Goal: Task Accomplishment & Management: Manage account settings

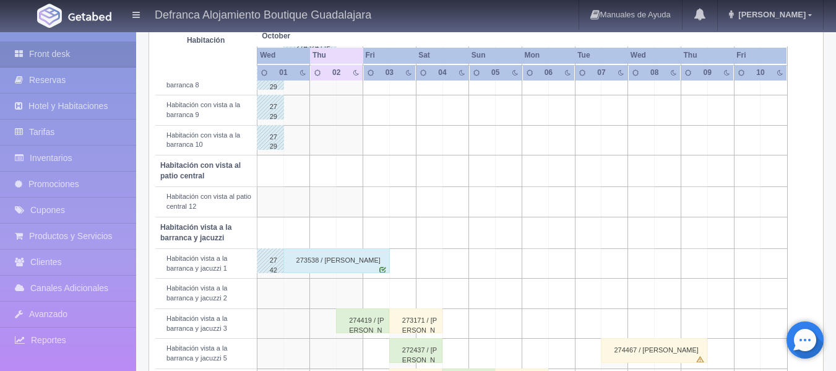
scroll to position [371, 0]
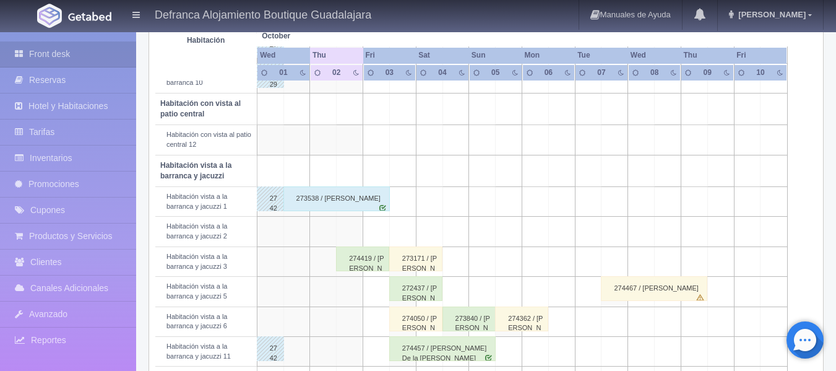
click at [364, 264] on div "274419 / [PERSON_NAME]" at bounding box center [362, 258] width 53 height 25
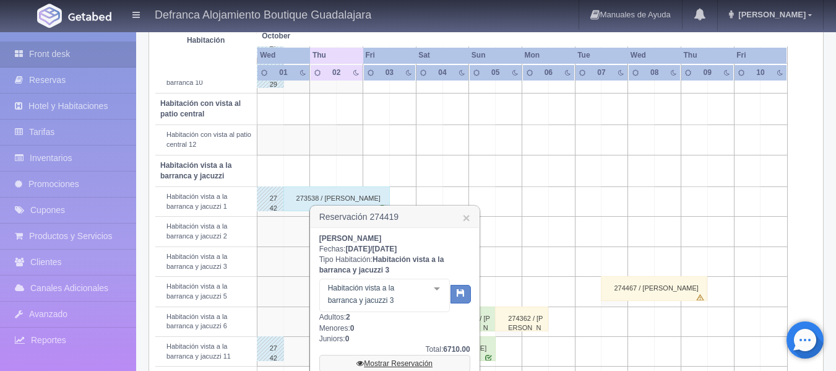
click at [400, 366] on link "Mostrar Reservación" at bounding box center [394, 363] width 151 height 17
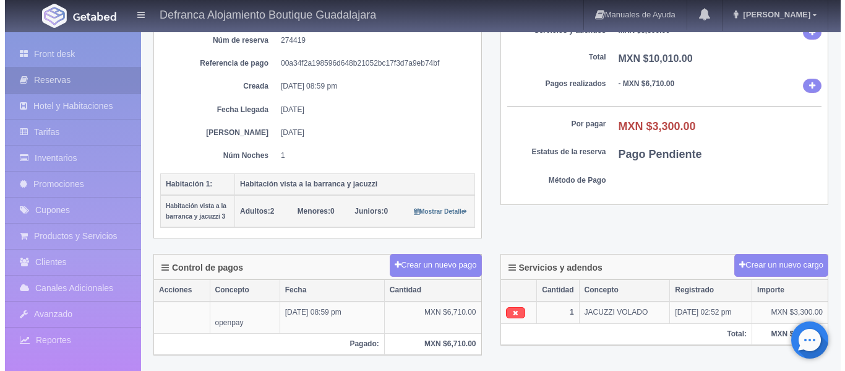
scroll to position [186, 0]
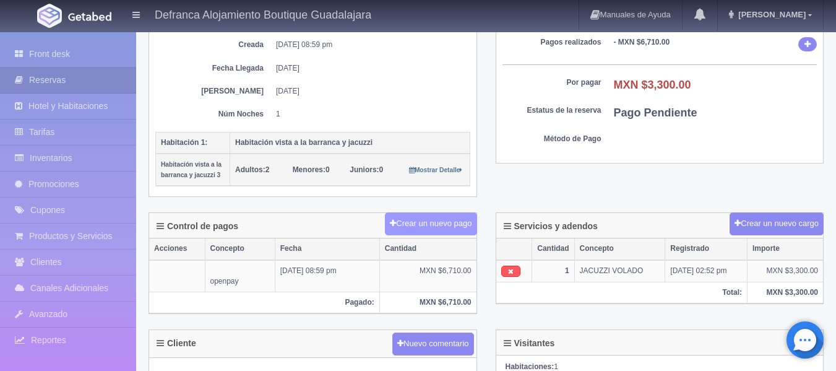
click at [432, 231] on button "Crear un nuevo pago" at bounding box center [431, 223] width 92 height 23
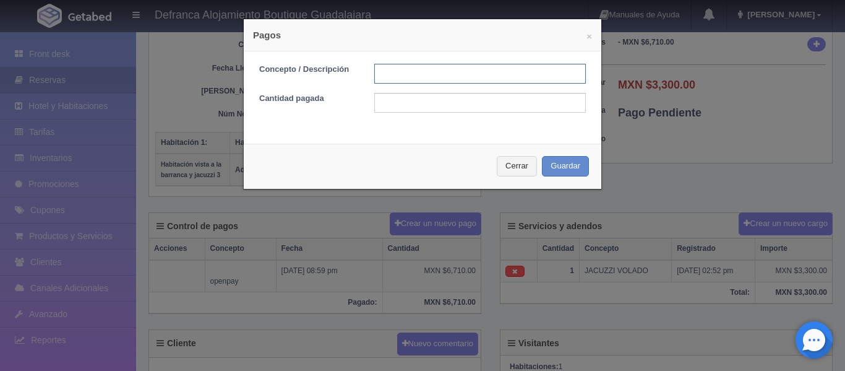
click at [420, 71] on input "text" at bounding box center [480, 74] width 212 height 20
type input "TARJETA DE CREDITO"
click at [429, 99] on input "text" at bounding box center [480, 103] width 212 height 20
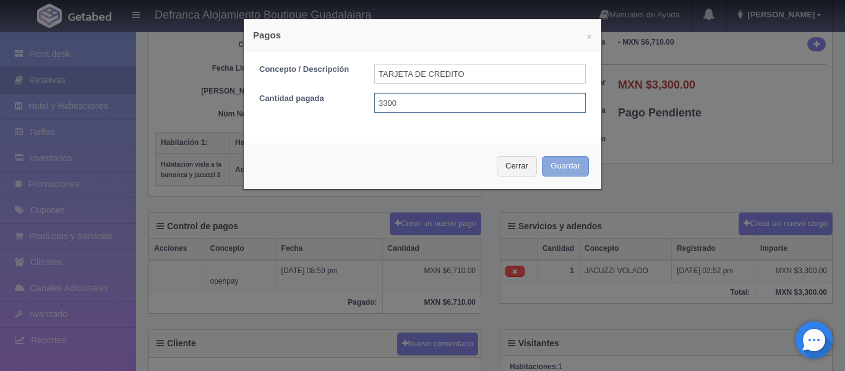
type input "3300"
click at [559, 168] on button "Guardar" at bounding box center [565, 166] width 47 height 20
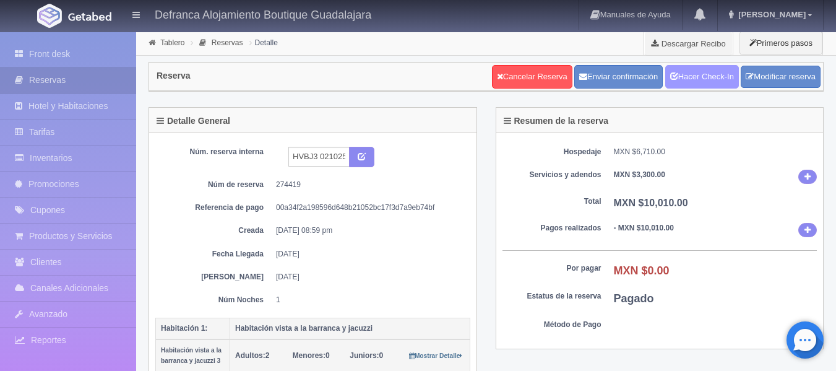
click at [679, 71] on link "Hacer Check-In" at bounding box center [702, 77] width 74 height 24
click at [169, 45] on link "Tablero" at bounding box center [172, 42] width 24 height 9
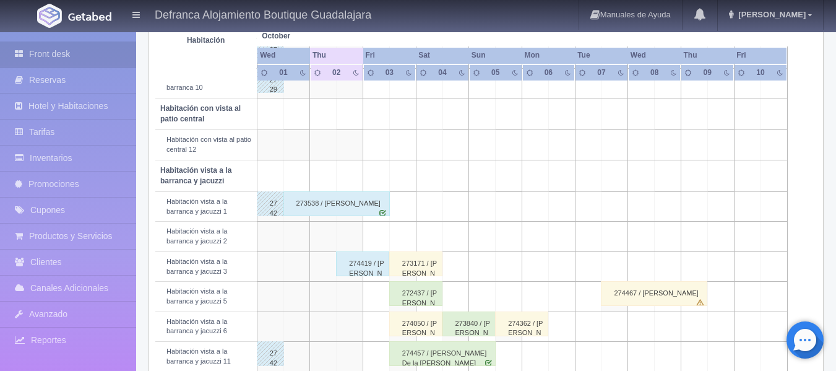
scroll to position [380, 0]
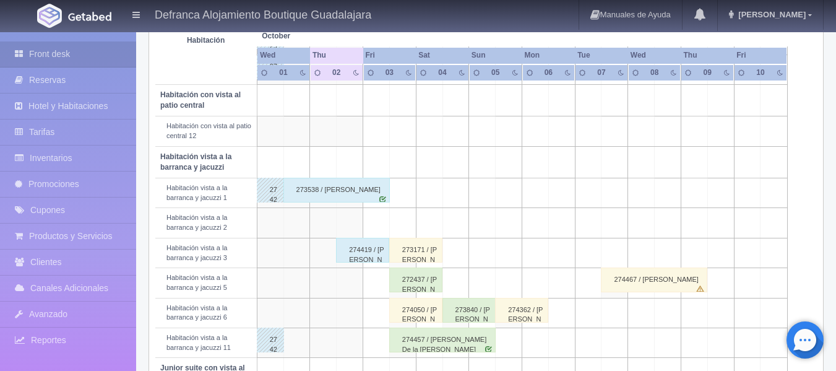
click at [626, 285] on div "274467 / José Ramirez Vasquez" at bounding box center [654, 279] width 106 height 25
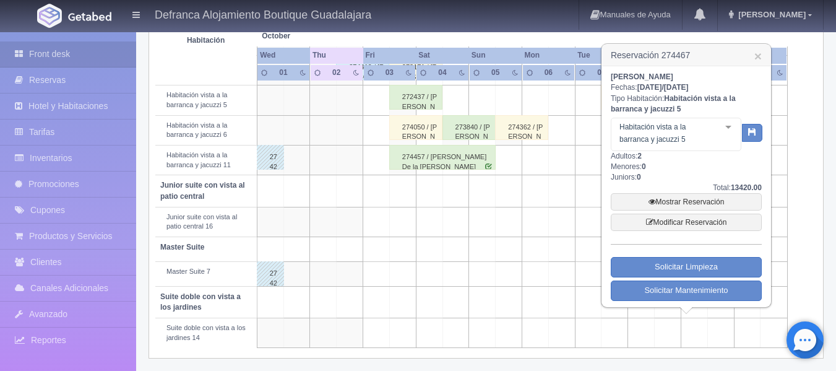
scroll to position [565, 0]
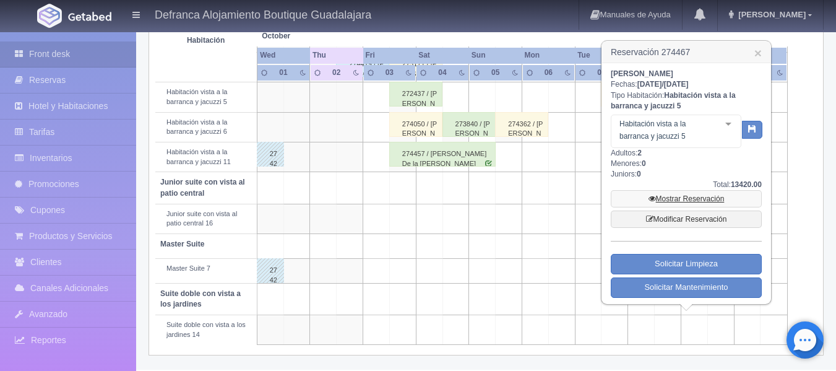
click at [695, 197] on link "Mostrar Reservación" at bounding box center [686, 198] width 151 height 17
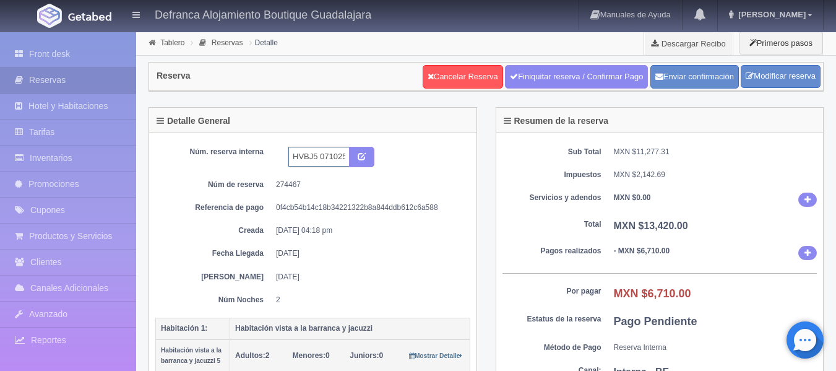
click at [318, 157] on input "HVBJ5 071025-091025" at bounding box center [318, 157] width 61 height 20
type input "HVBJ3 071025-091025"
click at [363, 153] on icon "submit" at bounding box center [362, 156] width 8 height 8
click at [789, 77] on link "Modificar reserva" at bounding box center [781, 76] width 80 height 23
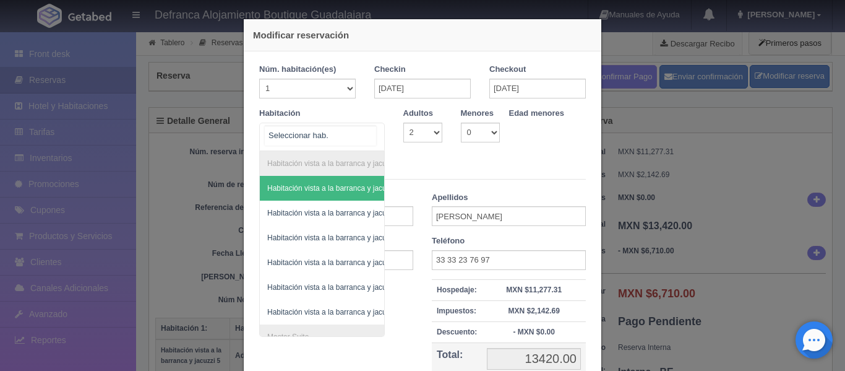
click at [368, 134] on div "Habitación vista a la barranca y jacuzzi Habitación vista a la barranca y jacuz…" at bounding box center [322, 137] width 126 height 28
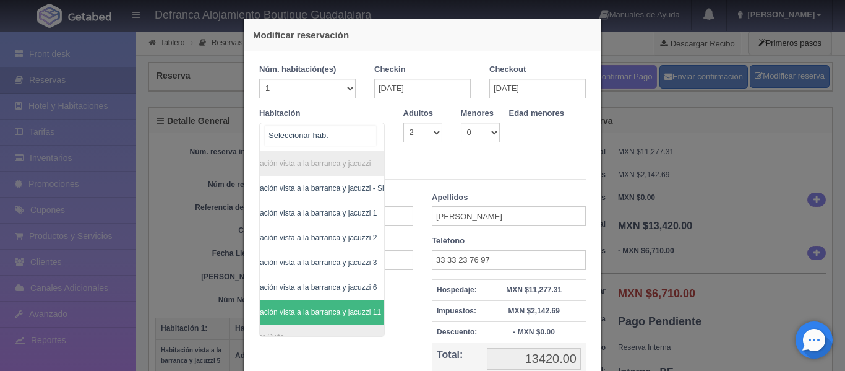
scroll to position [0, 72]
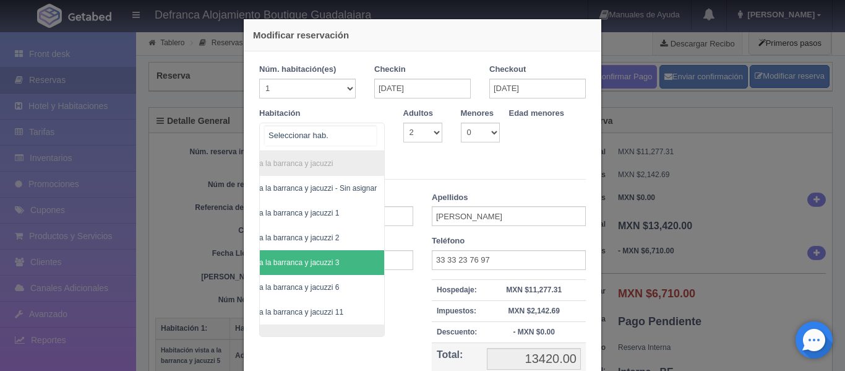
click at [333, 262] on span "Habitación vista a la barranca y jacuzzi 3" at bounding box center [290, 262] width 187 height 25
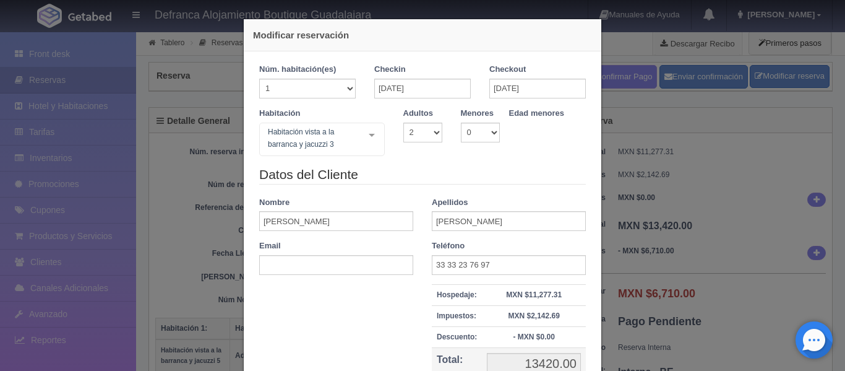
checkbox input "false"
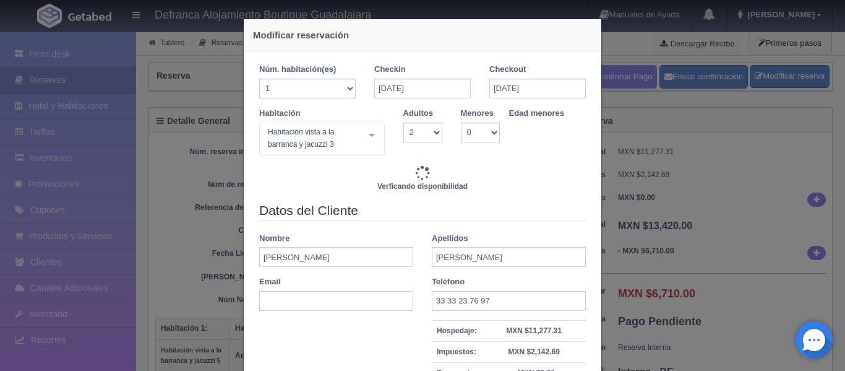
type input "13420.00"
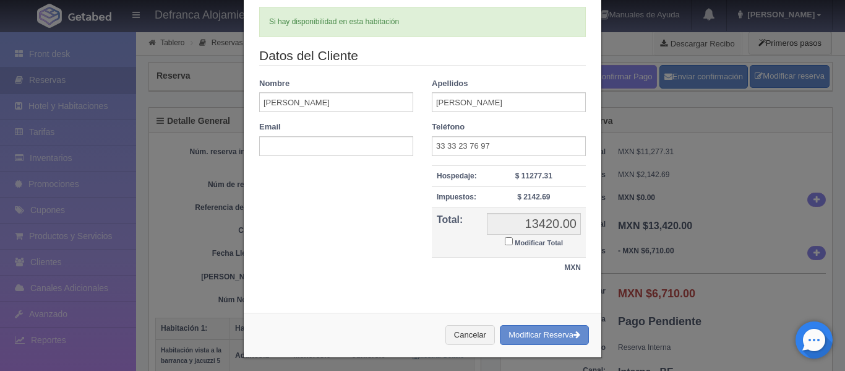
scroll to position [164, 0]
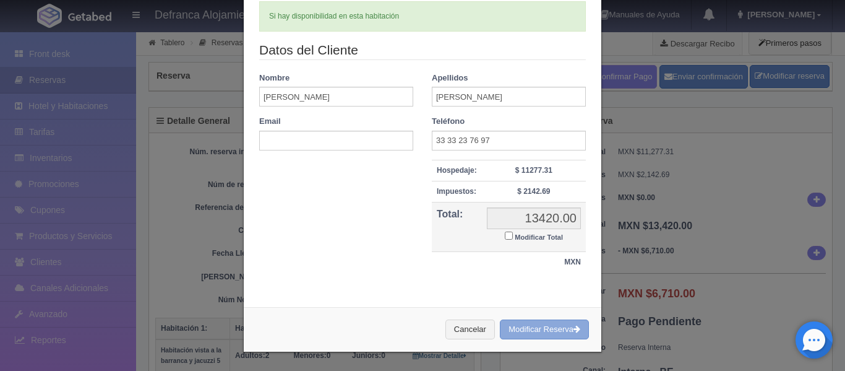
click at [546, 331] on button "Modificar Reserva" at bounding box center [544, 329] width 89 height 20
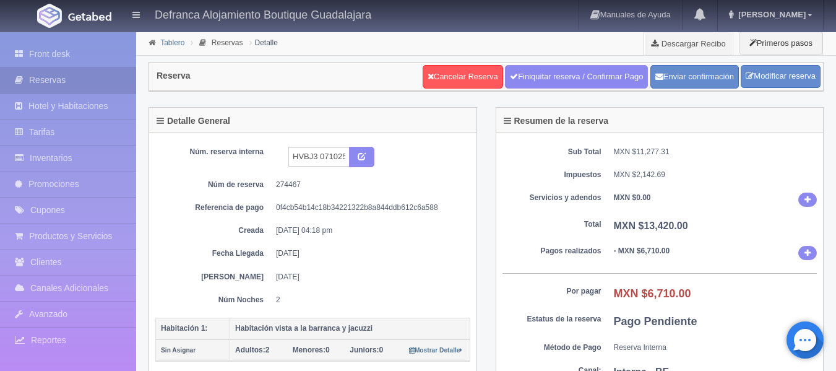
click at [168, 40] on link "Tablero" at bounding box center [172, 42] width 24 height 9
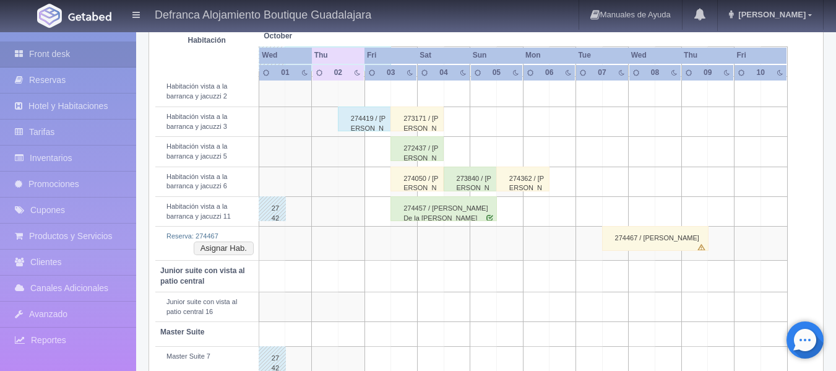
scroll to position [557, 0]
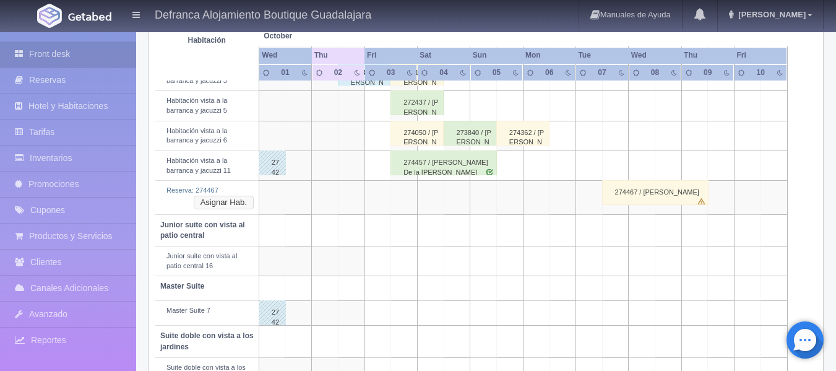
click at [228, 203] on button "Asignar Hab." at bounding box center [224, 203] width 60 height 14
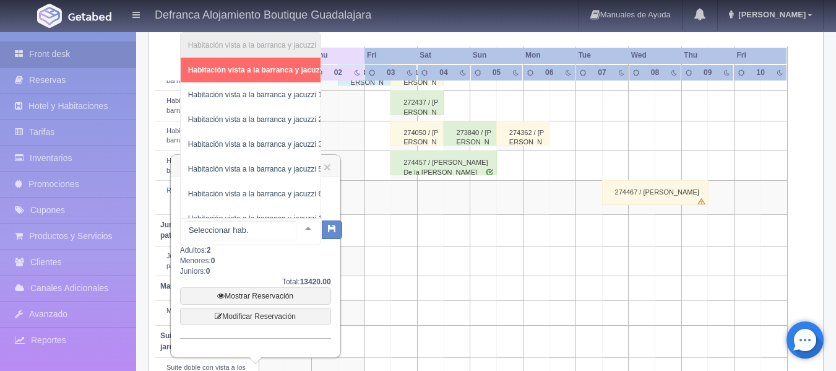
click at [299, 226] on div at bounding box center [308, 227] width 25 height 19
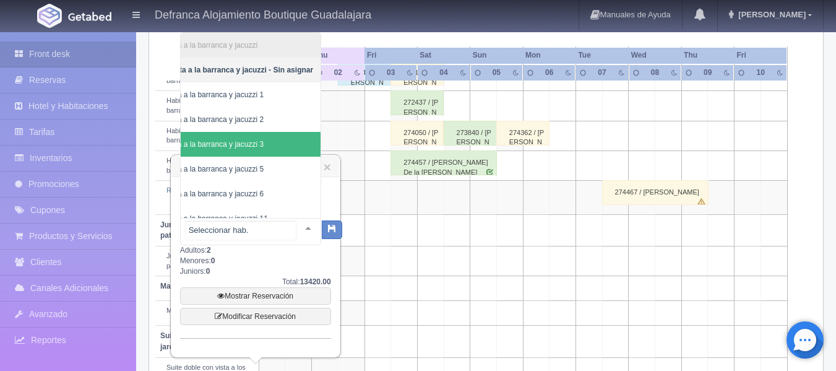
click at [277, 145] on span "Habitación vista a la barranca y jacuzzi 3" at bounding box center [221, 144] width 199 height 25
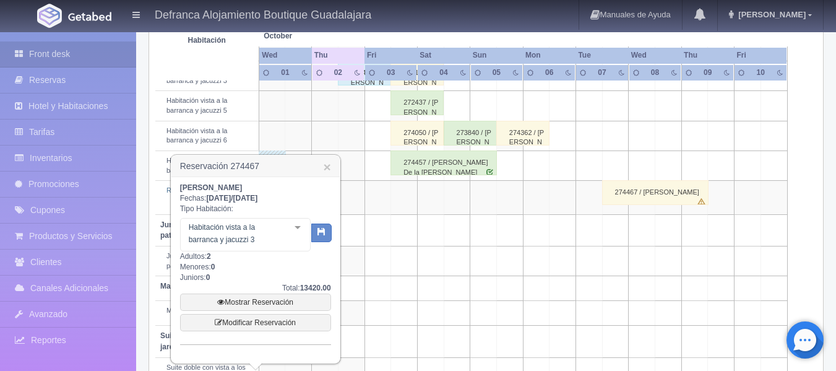
scroll to position [0, 67]
click at [318, 231] on icon "button" at bounding box center [321, 231] width 8 height 8
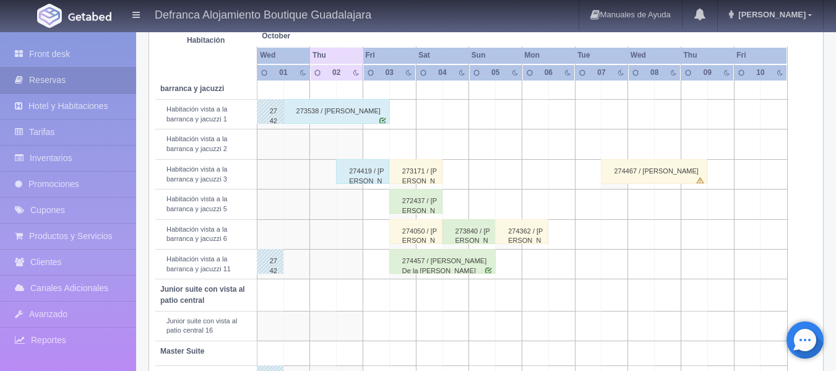
scroll to position [463, 0]
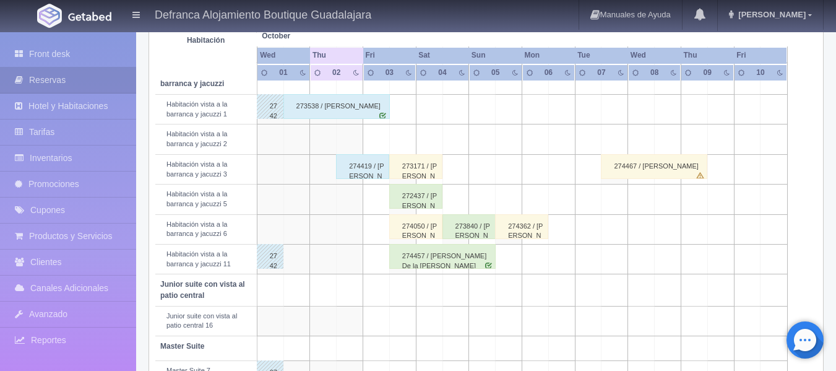
click at [647, 167] on div "274467 / [PERSON_NAME]" at bounding box center [654, 166] width 106 height 25
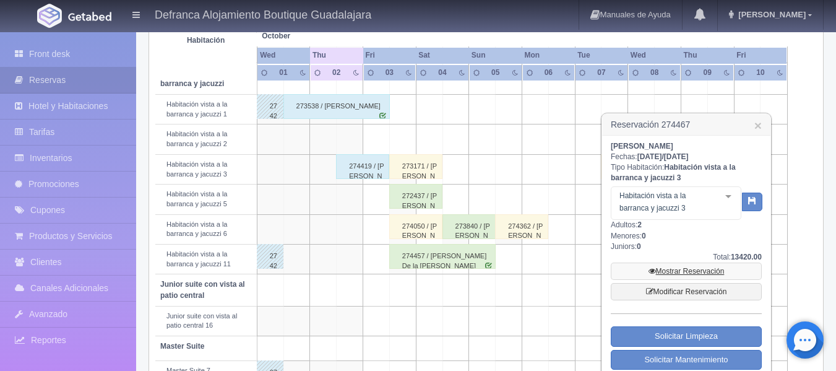
click at [655, 272] on link "Mostrar Reservación" at bounding box center [686, 270] width 151 height 17
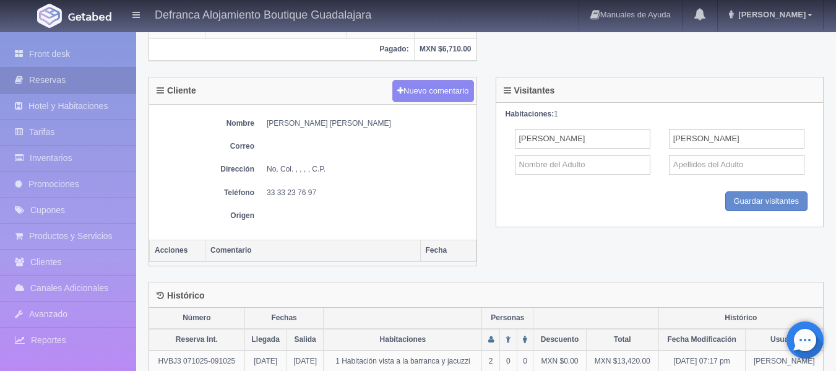
scroll to position [433, 0]
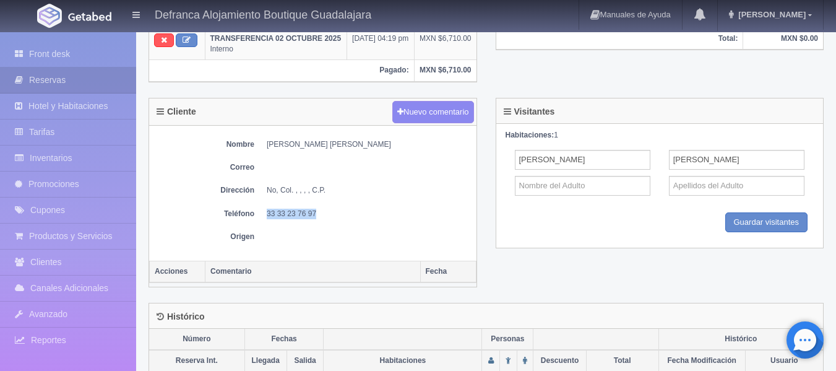
drag, startPoint x: 269, startPoint y: 234, endPoint x: 329, endPoint y: 233, distance: 60.6
click at [329, 219] on dd "33 33 23 76 97" at bounding box center [369, 214] width 204 height 11
copy dd "33 33 23 76 97"
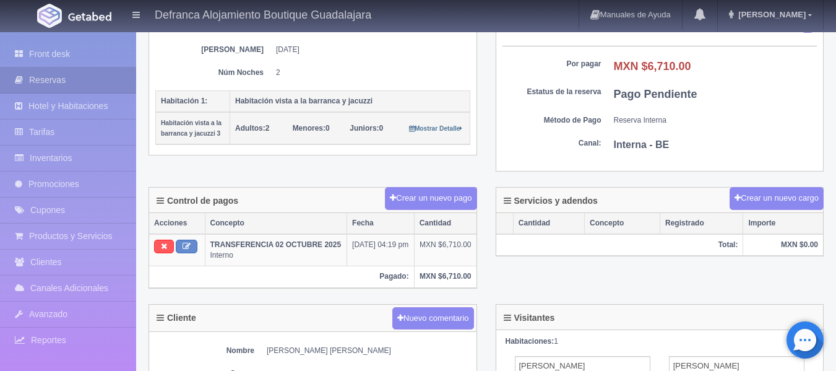
scroll to position [62, 0]
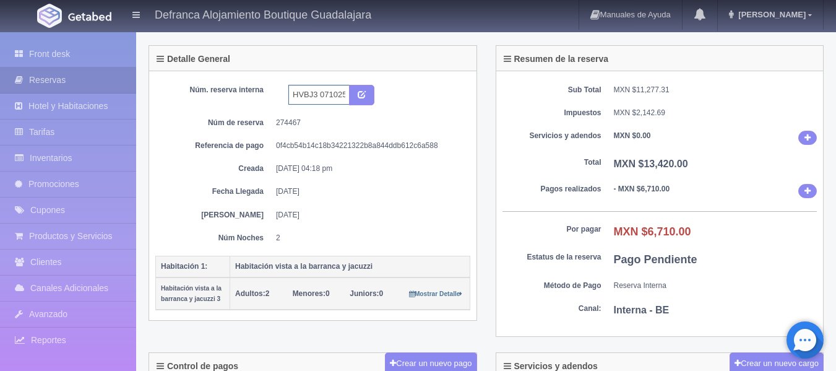
click at [317, 93] on input "HVBJ3 071025-091025" at bounding box center [318, 95] width 61 height 20
type input "HVBJ5 071025-091025"
click at [361, 93] on icon "submit" at bounding box center [362, 94] width 8 height 8
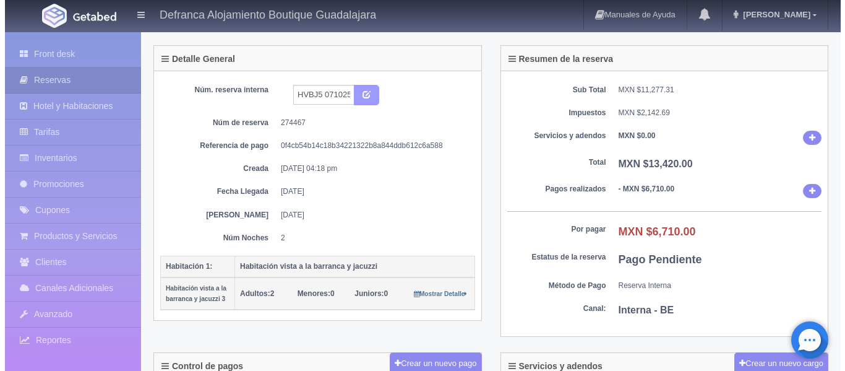
scroll to position [0, 0]
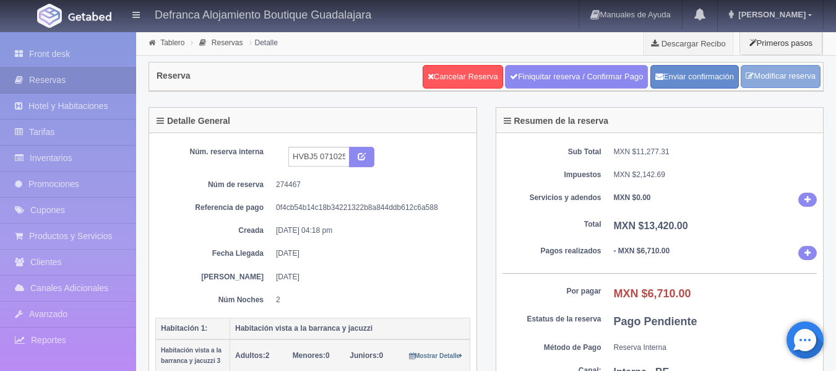
click at [767, 75] on link "Modificar reserva" at bounding box center [781, 76] width 80 height 23
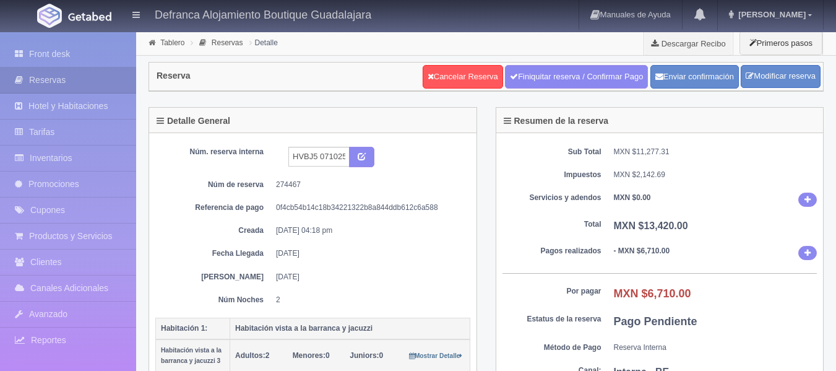
select select "2"
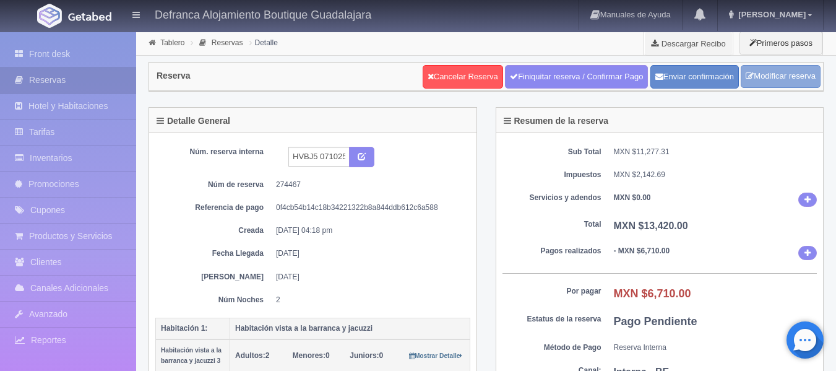
click at [794, 76] on link "Modificar reserva" at bounding box center [781, 76] width 80 height 23
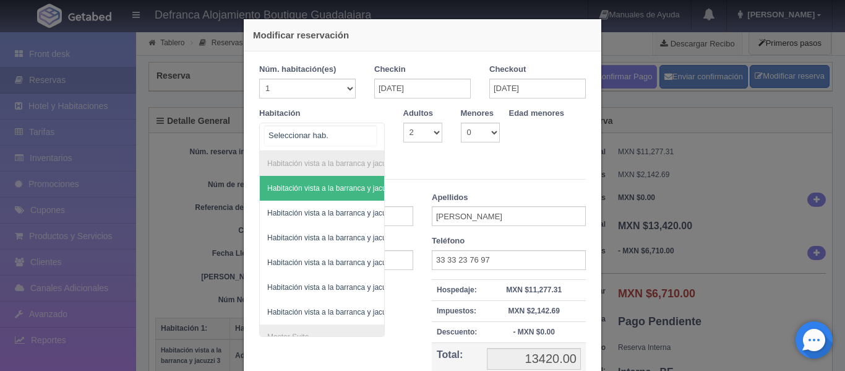
click at [365, 134] on div "Habitación vista a la barranca y jacuzzi Habitación vista a la barranca y jacuz…" at bounding box center [322, 137] width 126 height 28
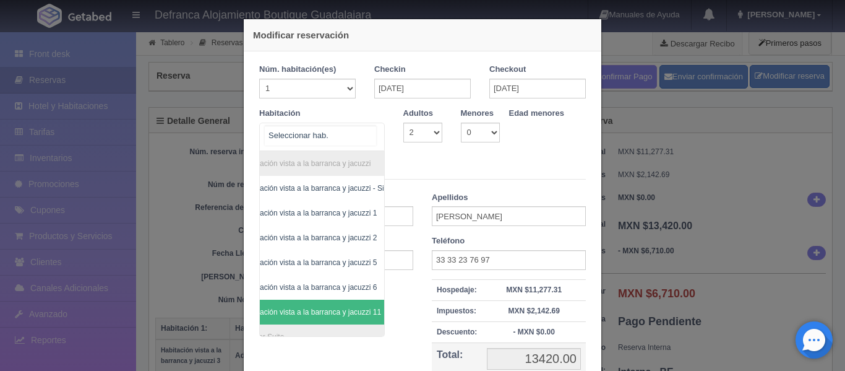
scroll to position [0, 72]
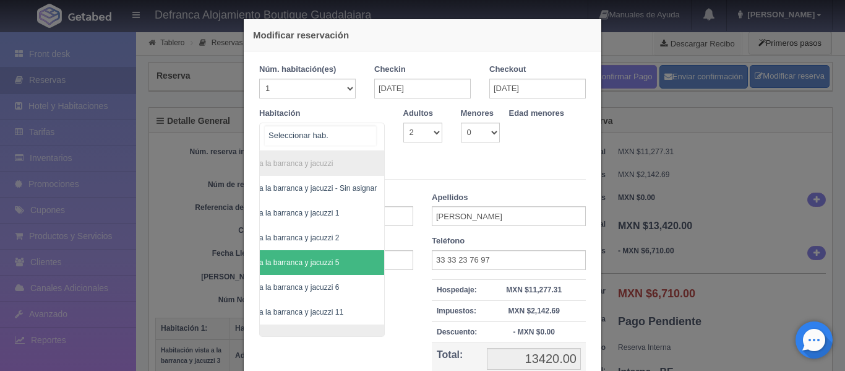
click at [320, 257] on span "Habitación vista a la barranca y jacuzzi 5" at bounding box center [290, 262] width 187 height 25
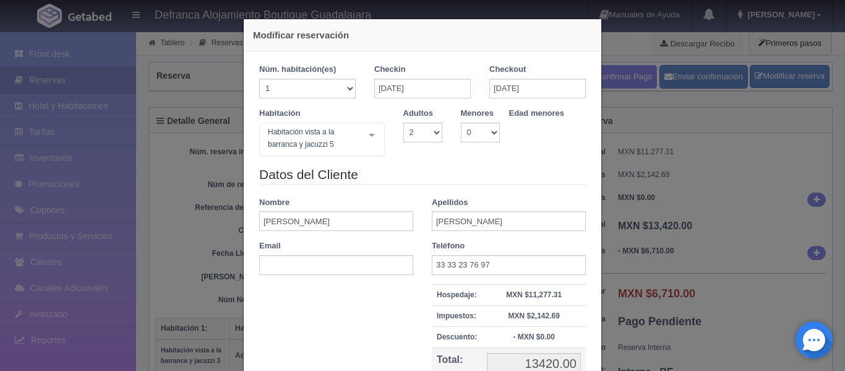
checkbox input "false"
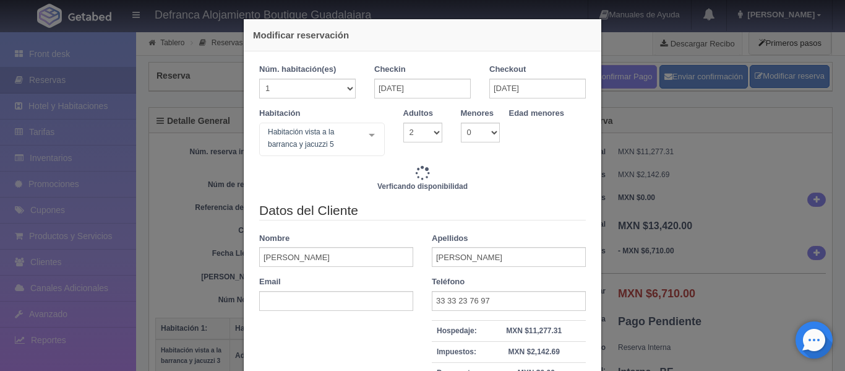
type input "13420.00"
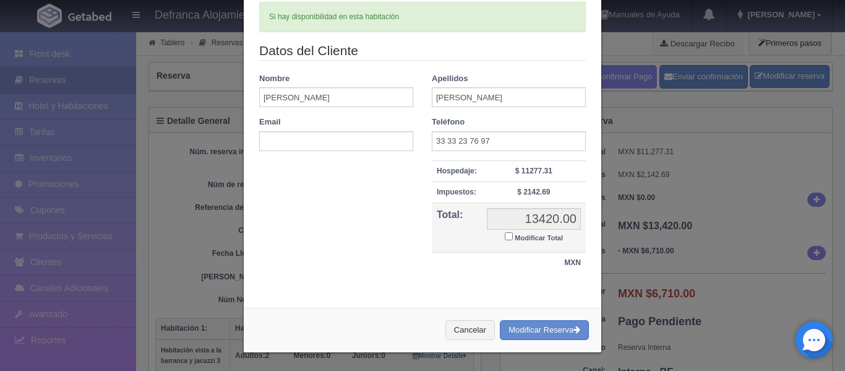
scroll to position [164, 0]
click at [533, 330] on button "Modificar Reserva" at bounding box center [544, 329] width 89 height 20
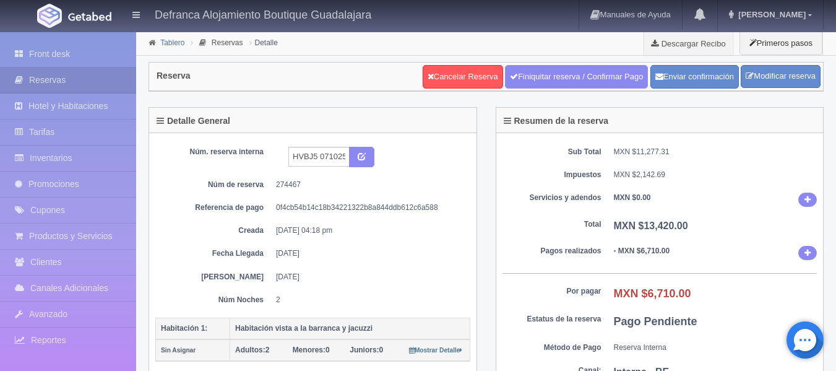
click at [161, 41] on link "Tablero" at bounding box center [172, 42] width 24 height 9
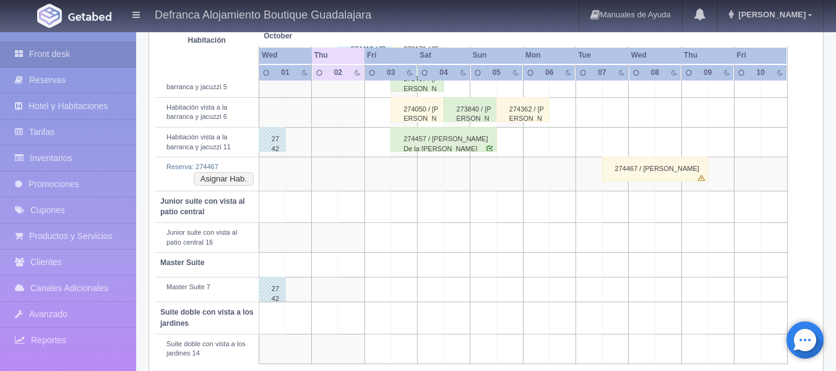
scroll to position [600, 0]
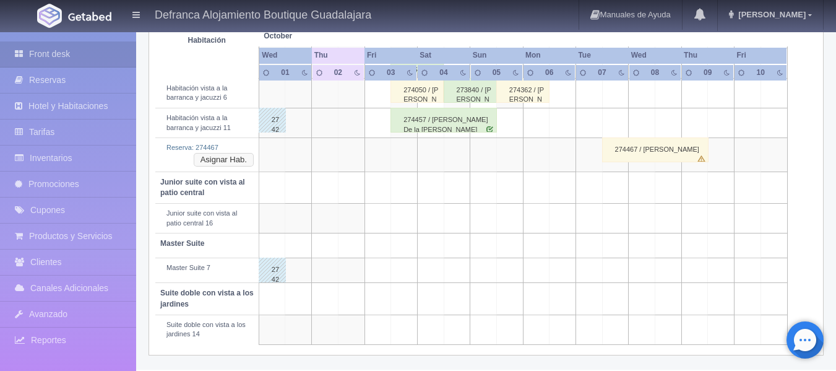
click at [230, 163] on button "Asignar Hab." at bounding box center [224, 160] width 60 height 14
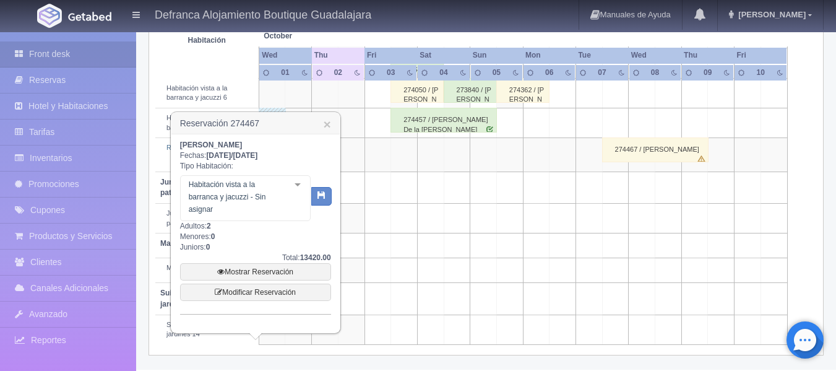
click at [297, 183] on div at bounding box center [297, 185] width 25 height 19
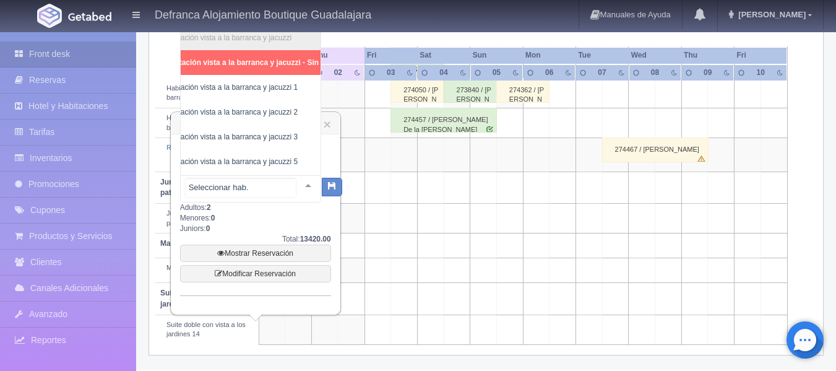
scroll to position [0, 68]
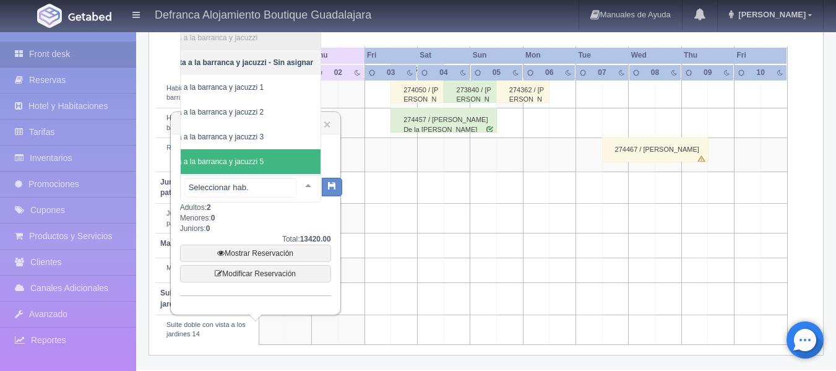
click at [282, 158] on span "Habitación vista a la barranca y jacuzzi 5" at bounding box center [221, 161] width 199 height 25
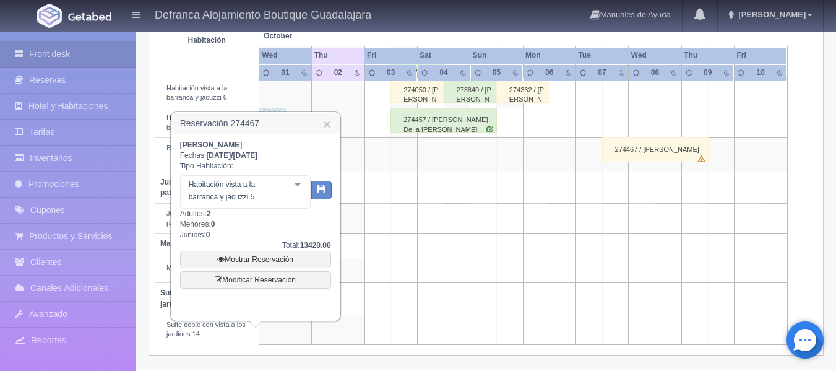
scroll to position [0, 67]
click at [318, 191] on icon "button" at bounding box center [321, 188] width 8 height 8
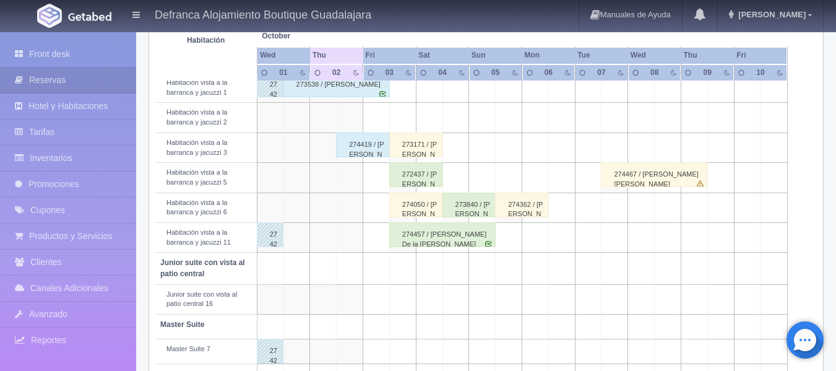
scroll to position [463, 0]
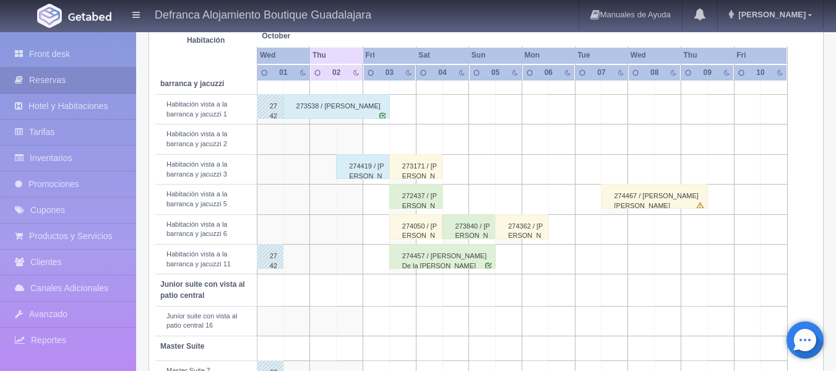
click at [416, 170] on div "273171 / [PERSON_NAME]" at bounding box center [415, 166] width 53 height 25
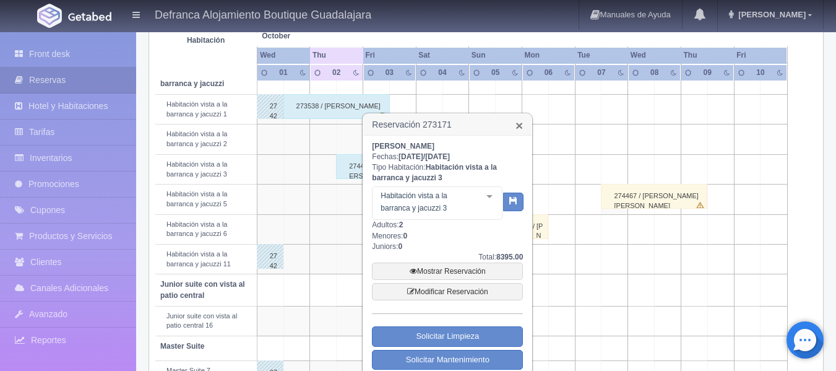
click at [517, 125] on link "×" at bounding box center [518, 125] width 7 height 13
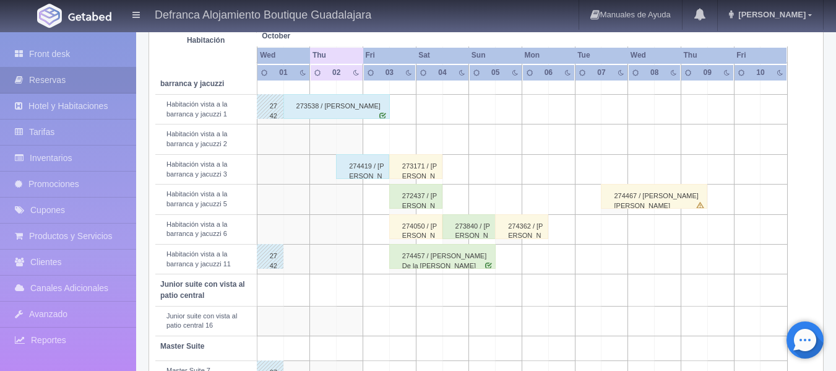
click at [411, 168] on div "273171 / [PERSON_NAME]" at bounding box center [415, 166] width 53 height 25
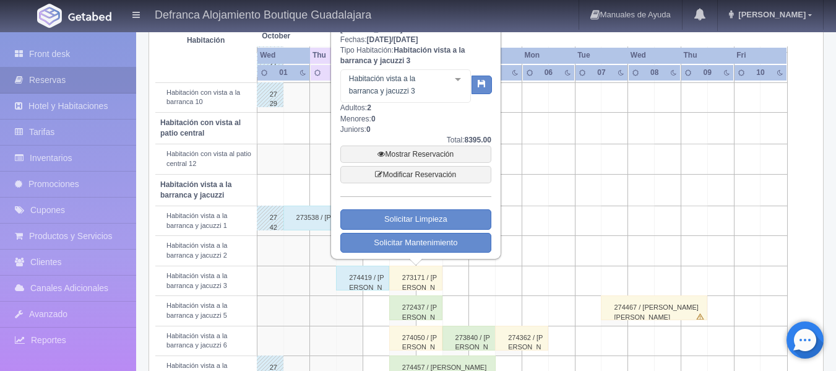
scroll to position [340, 0]
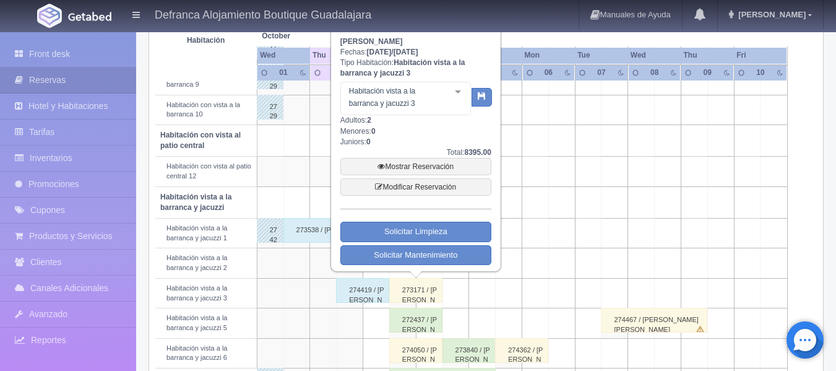
click at [457, 92] on div at bounding box center [457, 91] width 25 height 19
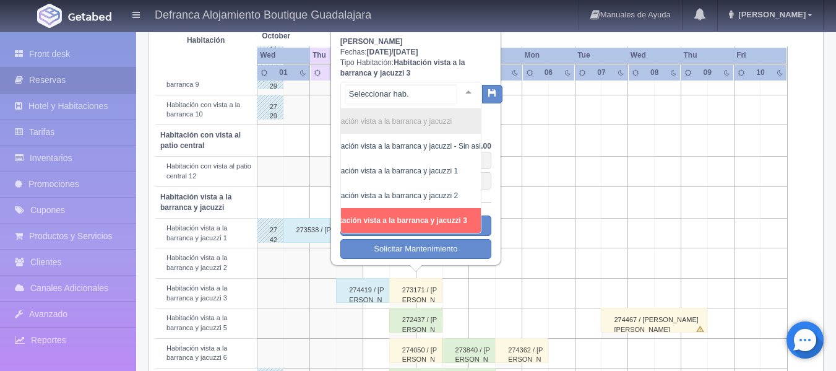
scroll to position [0, 47]
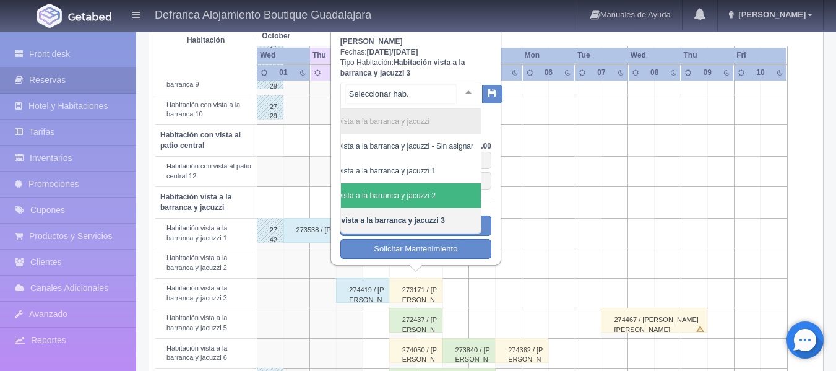
click at [436, 194] on span "Habitación vista a la barranca y jacuzzi 2" at bounding box center [368, 195] width 134 height 9
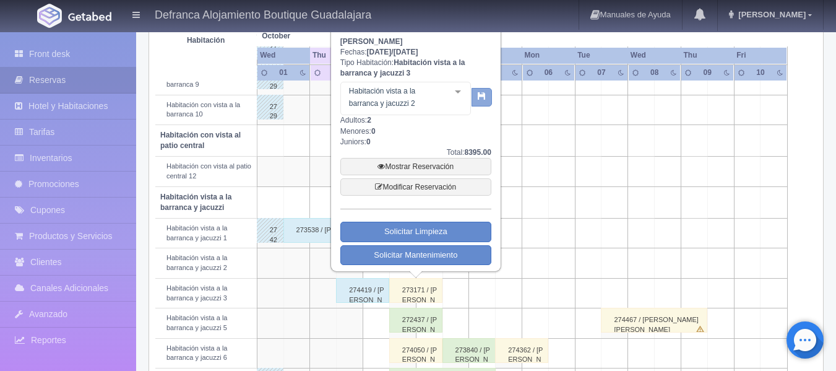
click at [481, 96] on icon "button" at bounding box center [482, 96] width 8 height 8
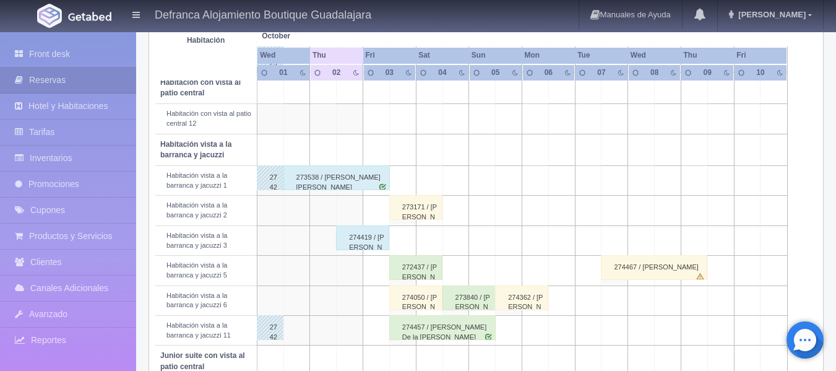
scroll to position [525, 0]
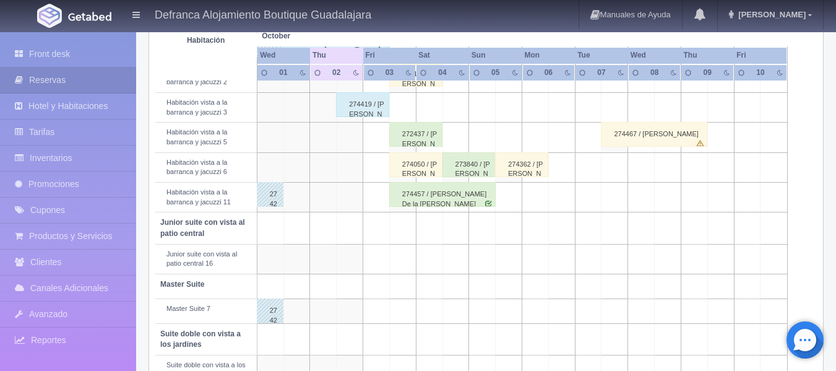
click at [418, 197] on div "274457 / [PERSON_NAME] De la [PERSON_NAME]" at bounding box center [442, 194] width 106 height 25
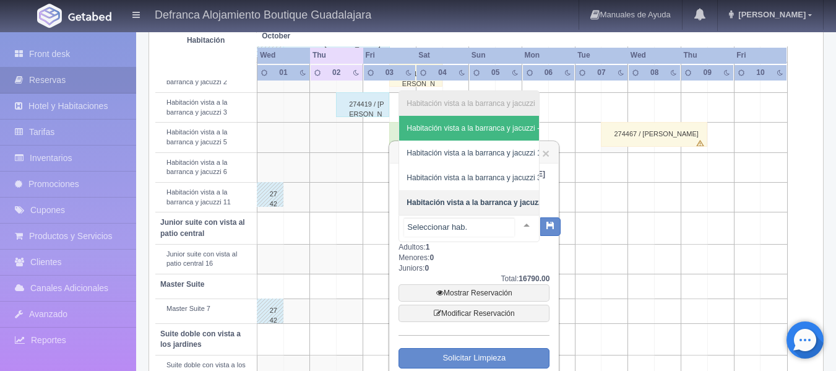
click at [514, 223] on div "Habitación vista a la barranca y jacuzzi Habitación vista a la barranca y jacuz…" at bounding box center [468, 228] width 141 height 27
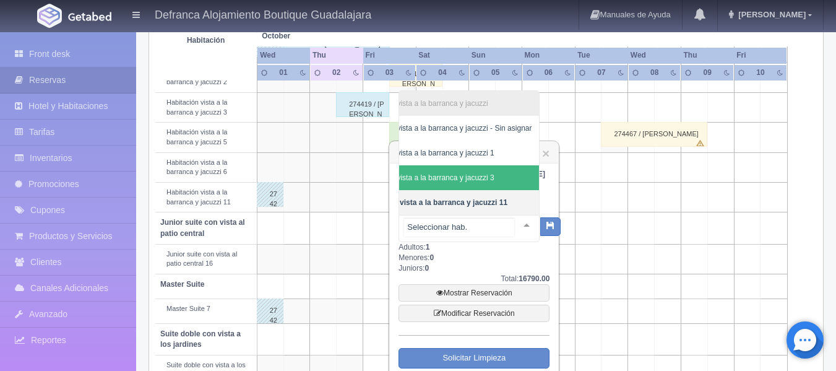
click at [468, 173] on span "Habitación vista a la barranca y jacuzzi 3" at bounding box center [426, 177] width 134 height 9
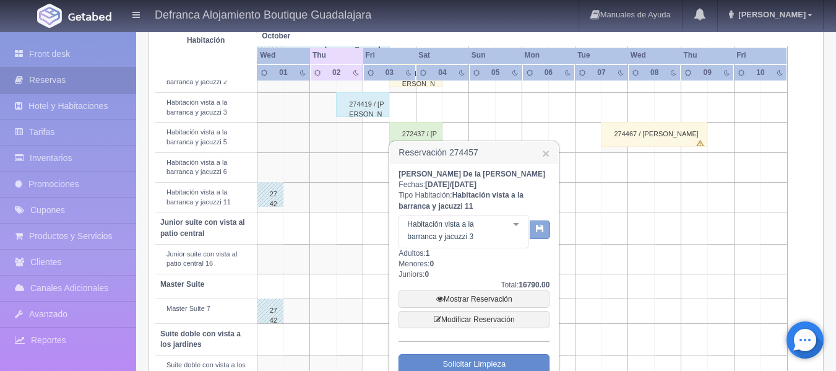
click at [542, 228] on icon "button" at bounding box center [540, 228] width 8 height 8
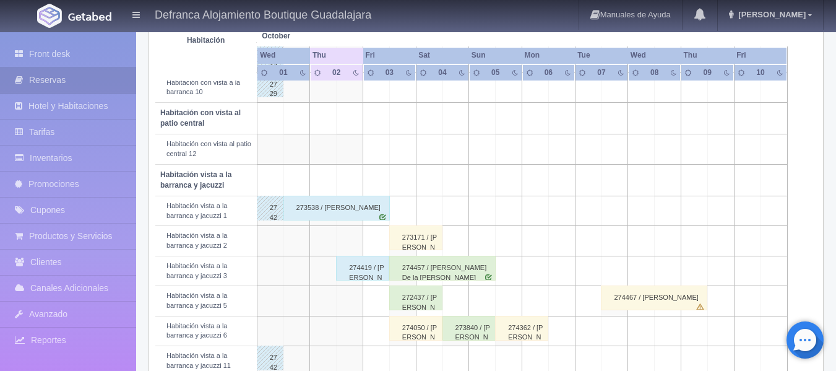
scroll to position [340, 0]
